Goal: Transaction & Acquisition: Purchase product/service

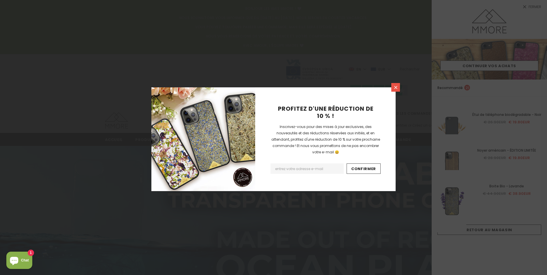
click at [392, 89] on link at bounding box center [396, 87] width 9 height 9
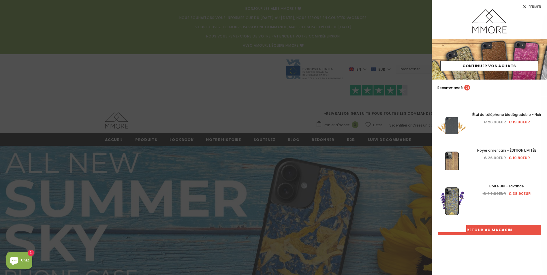
click at [484, 230] on link "Retour au magasin" at bounding box center [490, 230] width 104 height 10
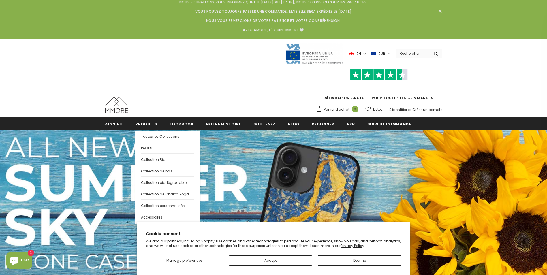
scroll to position [29, 0]
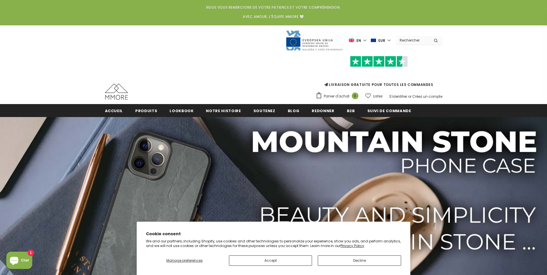
click at [410, 40] on input "Search Site" at bounding box center [412, 40] width 33 height 8
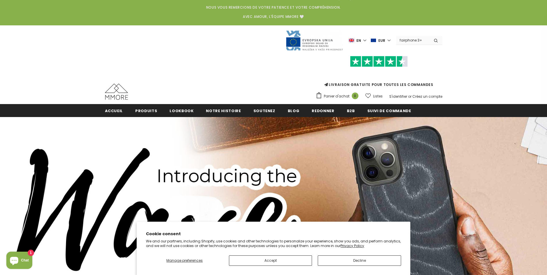
type input "fairphone 3+"
click at [430, 36] on button "submit" at bounding box center [436, 40] width 13 height 9
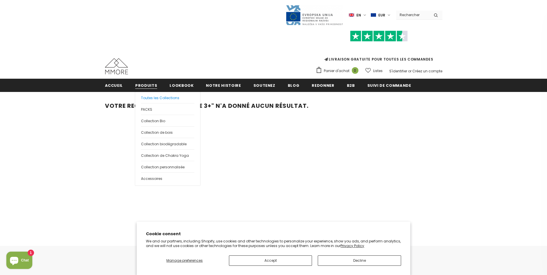
click at [158, 100] on span "Toutes les Collections" at bounding box center [160, 98] width 38 height 5
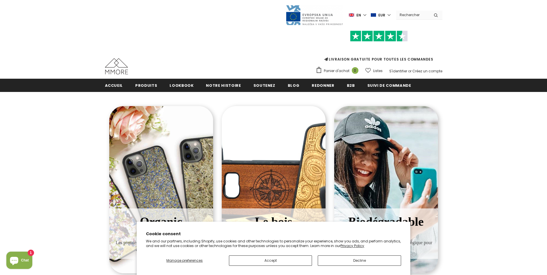
scroll to position [58, 0]
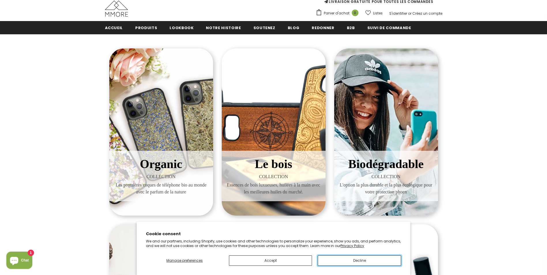
click at [344, 260] on button "Decline" at bounding box center [359, 261] width 83 height 10
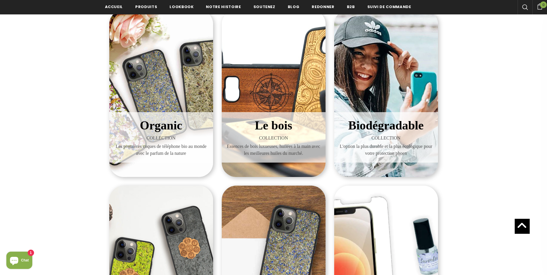
scroll to position [87, 0]
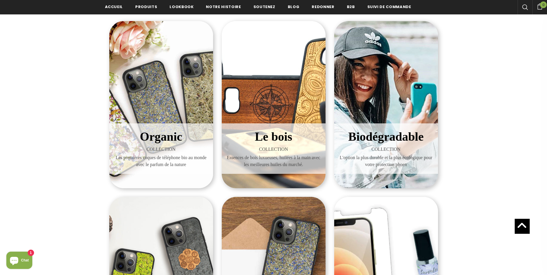
drag, startPoint x: 180, startPoint y: 63, endPoint x: 152, endPoint y: 138, distance: 79.4
drag, startPoint x: 152, startPoint y: 138, endPoint x: 164, endPoint y: 148, distance: 15.1
click at [164, 148] on span "COLLECTION" at bounding box center [161, 149] width 95 height 7
click at [162, 139] on span "Organic" at bounding box center [161, 136] width 42 height 13
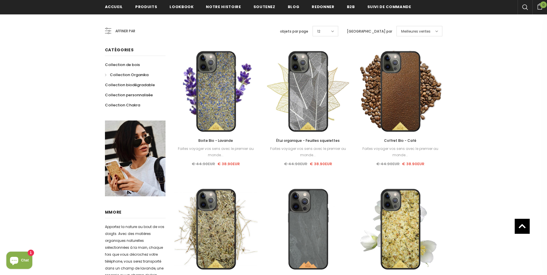
scroll to position [115, 0]
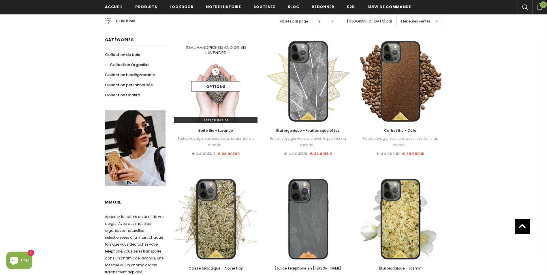
click at [220, 100] on img at bounding box center [216, 82] width 84 height 84
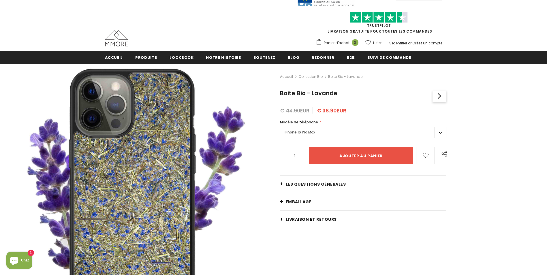
type input "Add to cart"
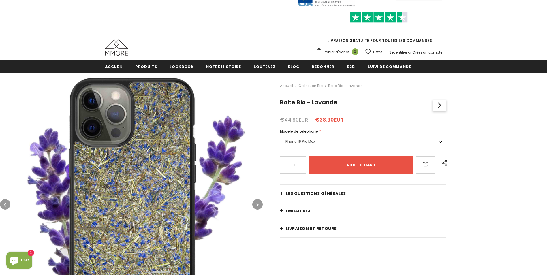
scroll to position [58, 0]
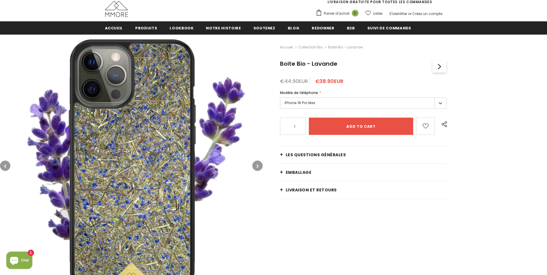
click at [322, 92] on div "Modèle de téléphone *" at bounding box center [363, 93] width 167 height 6
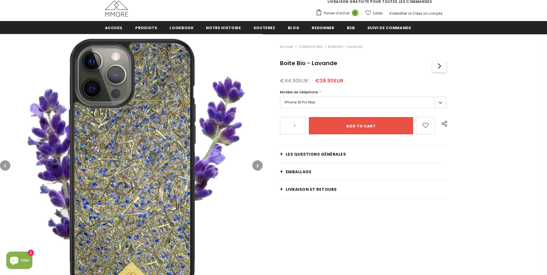
click at [318, 100] on label "iPhone 16 Pro Max" at bounding box center [363, 102] width 167 height 11
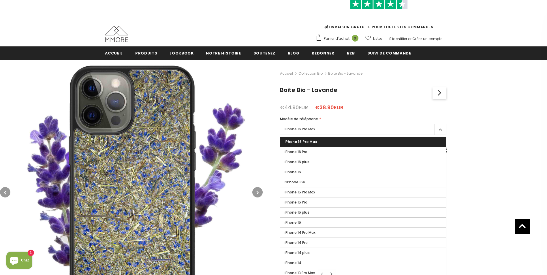
scroll to position [1, 0]
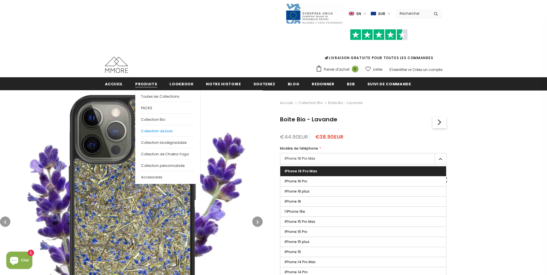
click at [163, 133] on span "Collection de bois" at bounding box center [157, 131] width 32 height 5
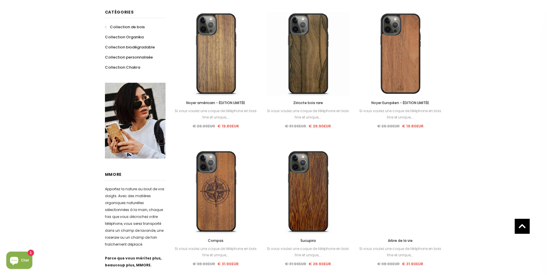
scroll to position [59, 0]
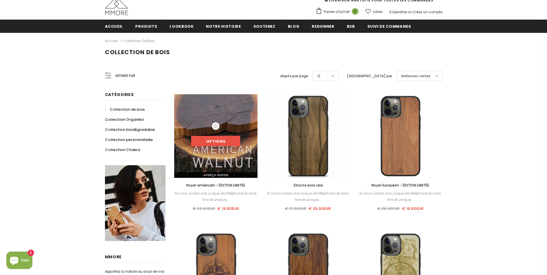
click at [222, 139] on link "Options" at bounding box center [215, 141] width 49 height 10
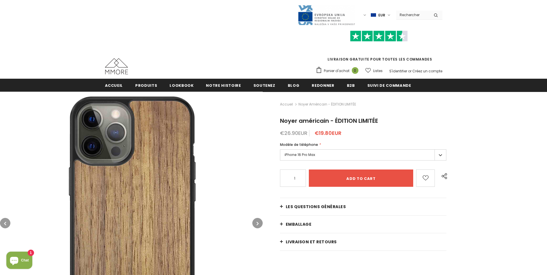
click at [341, 154] on label "iPhone 16 Pro Max" at bounding box center [363, 154] width 167 height 11
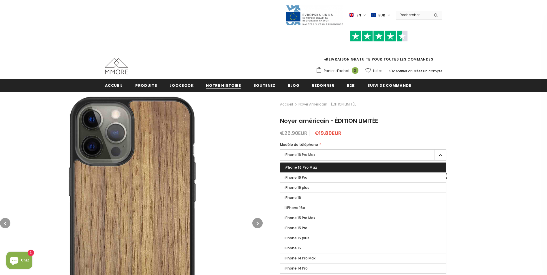
click at [229, 86] on span "Notre histoire" at bounding box center [223, 85] width 35 height 5
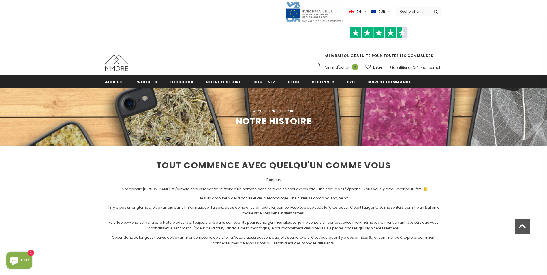
scroll to position [1, 0]
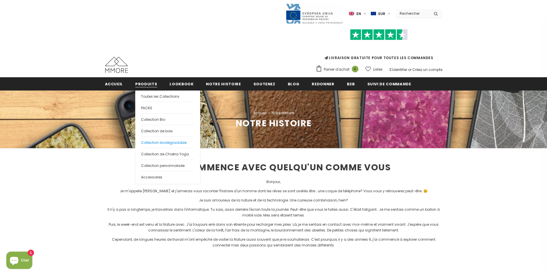
click at [166, 140] on span "Collection biodégradable" at bounding box center [164, 142] width 46 height 5
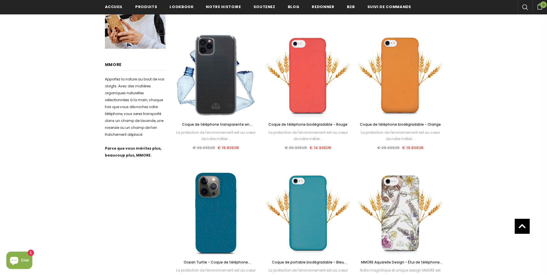
scroll to position [86, 0]
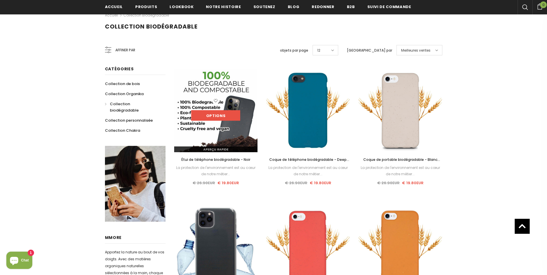
click at [215, 116] on link "Options" at bounding box center [215, 116] width 49 height 10
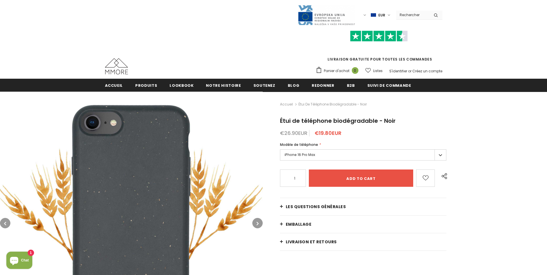
click at [320, 158] on label "iPhone 16 Pro Max" at bounding box center [363, 154] width 167 height 11
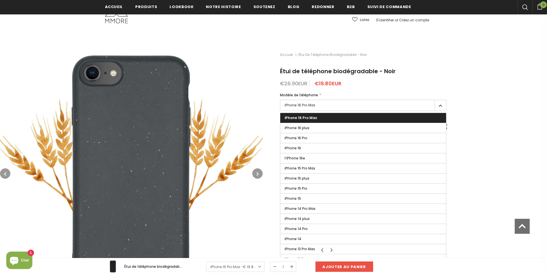
scroll to position [175, 0]
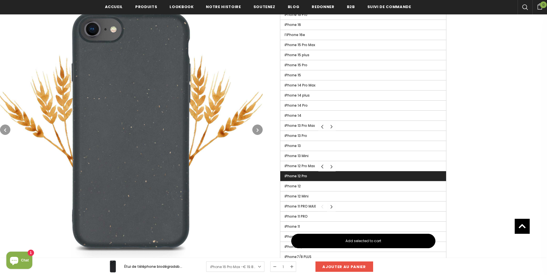
click at [330, 173] on label "iPhone 12 Pro" at bounding box center [363, 176] width 166 height 10
click at [0, 0] on input "iPhone 12 Pro" at bounding box center [0, 0] width 0 height 0
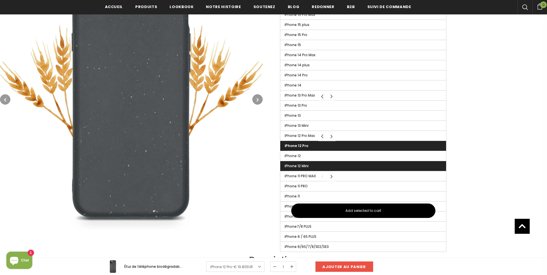
scroll to position [32, 0]
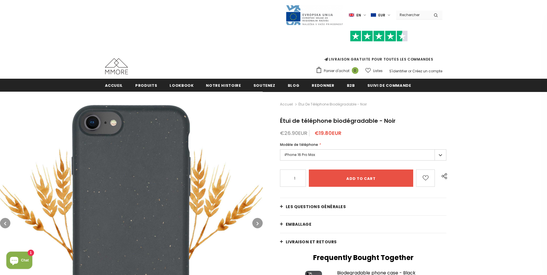
click at [317, 156] on label "iPhone 16 Pro Max" at bounding box center [363, 154] width 167 height 11
